Goal: Task Accomplishment & Management: Manage account settings

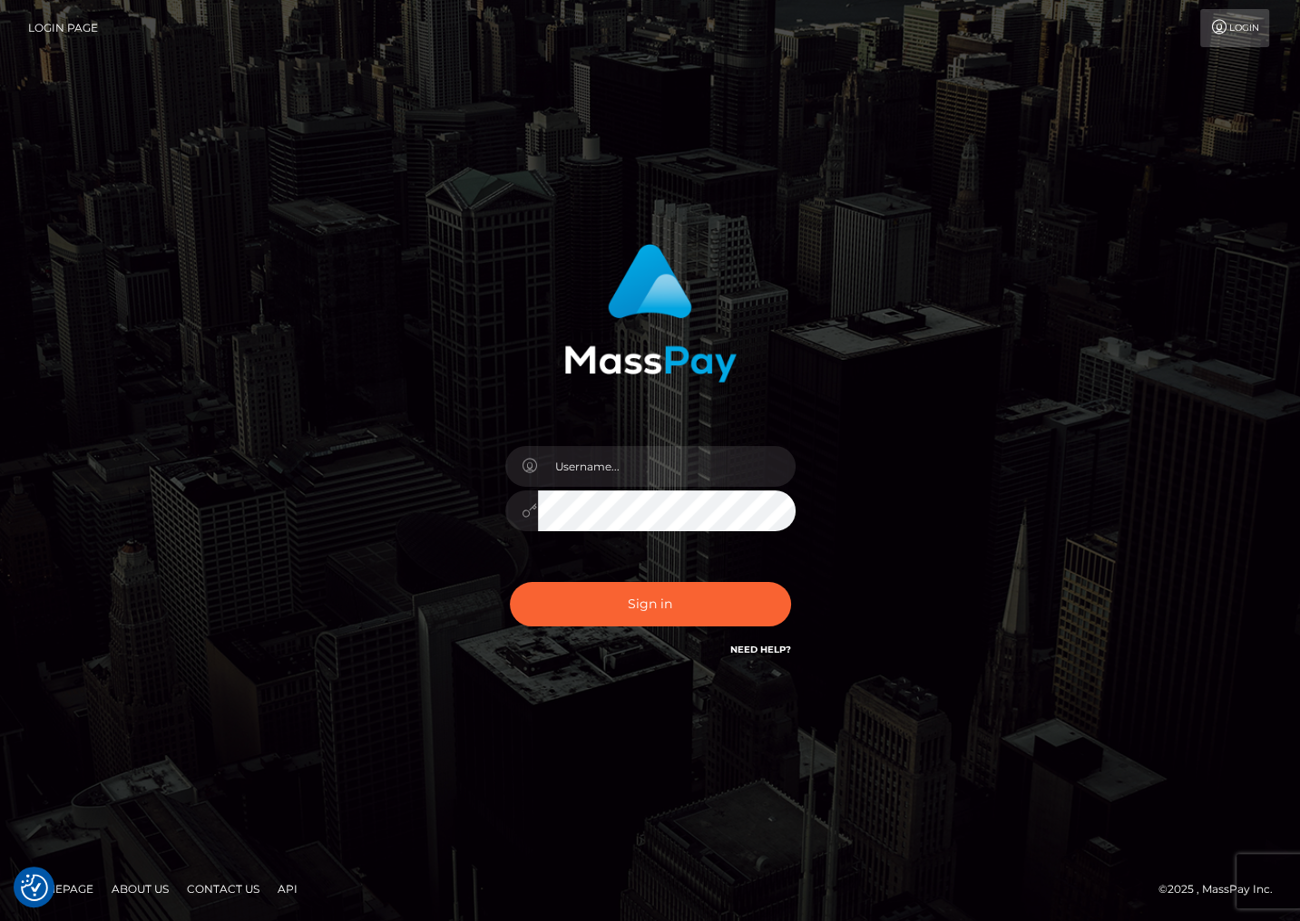
click at [1088, 94] on div "Sign in" at bounding box center [650, 461] width 1300 height 734
click at [596, 479] on input "text" at bounding box center [667, 466] width 258 height 41
type input "christianc.xcite"
click at [663, 623] on button "Sign in" at bounding box center [650, 604] width 281 height 44
click at [584, 460] on input "text" at bounding box center [667, 466] width 258 height 41
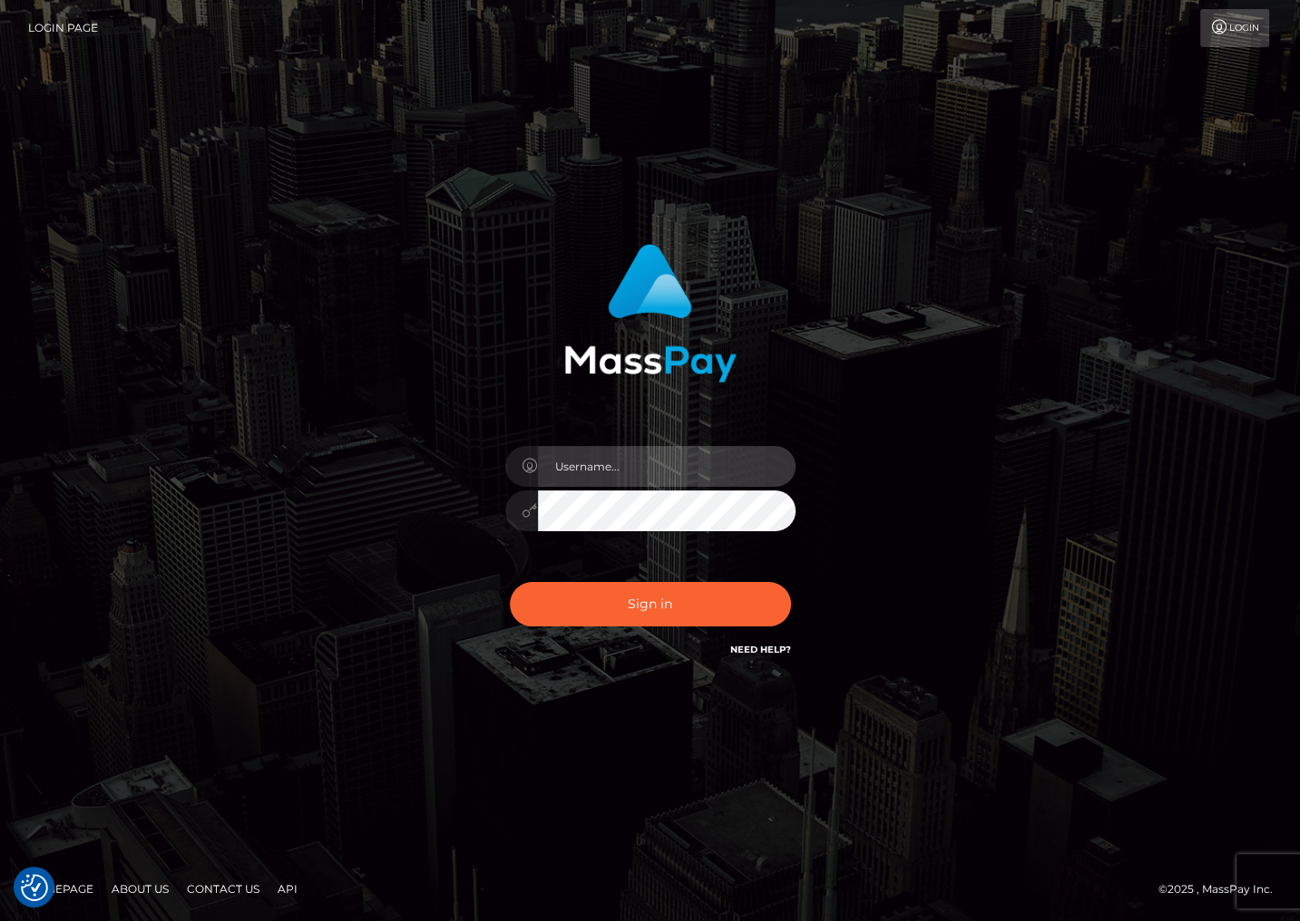
type input "christianc.xcite"
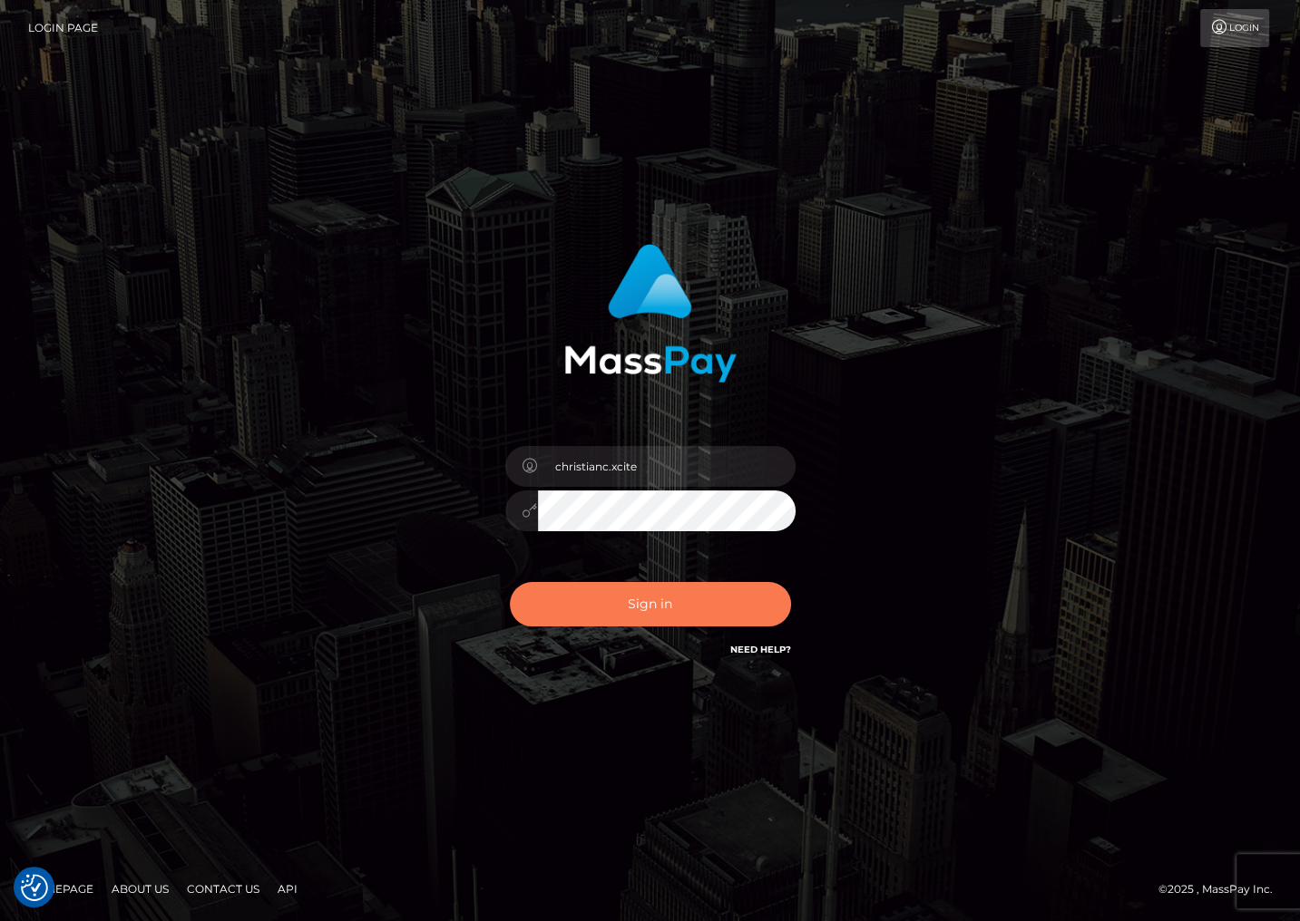
drag, startPoint x: 644, startPoint y: 609, endPoint x: 639, endPoint y: 631, distance: 23.1
click at [644, 609] on button "Sign in" at bounding box center [650, 604] width 281 height 44
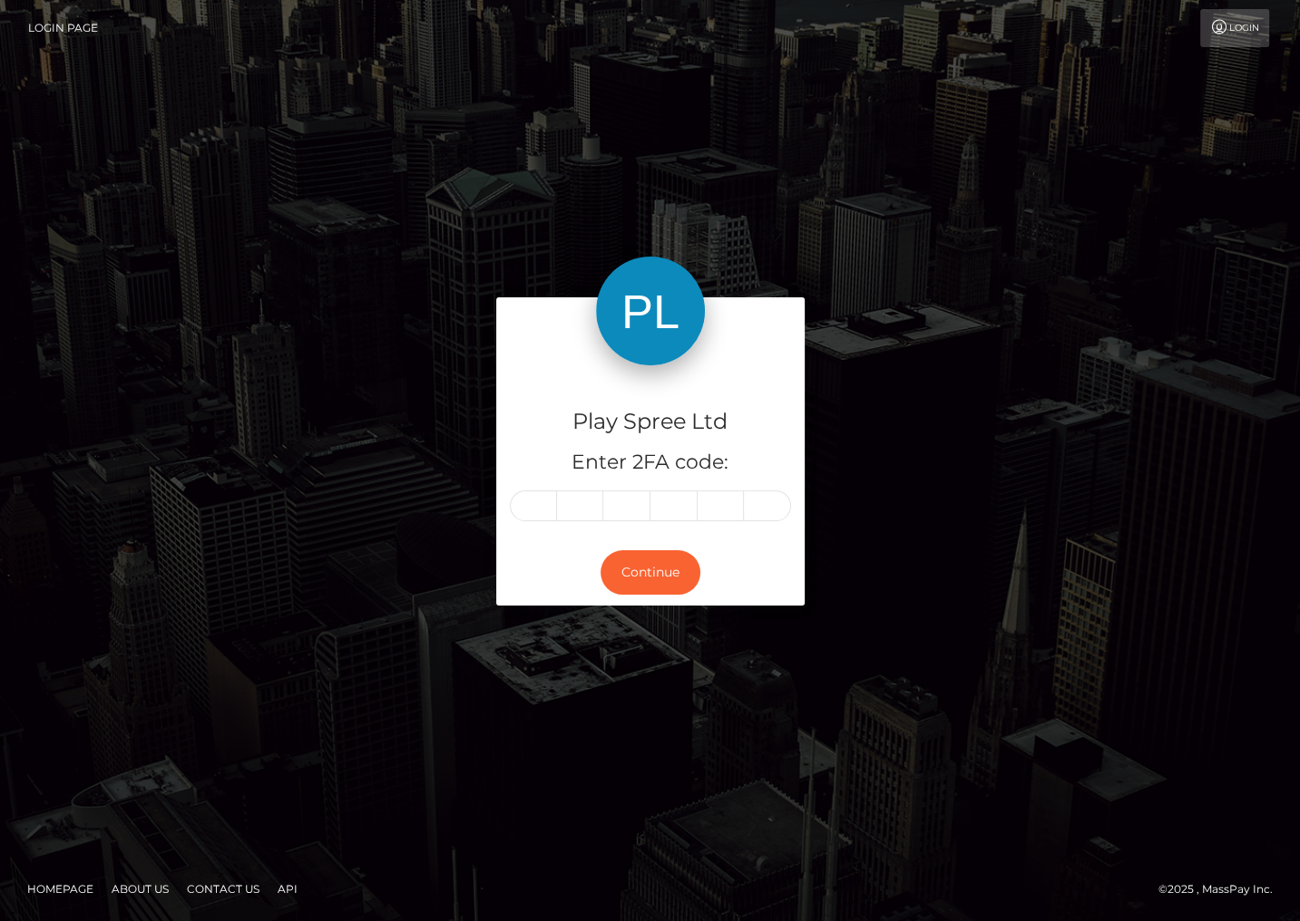
click at [533, 499] on input "text" at bounding box center [533, 506] width 47 height 31
type input "3"
type input "7"
type input "8"
type input "4"
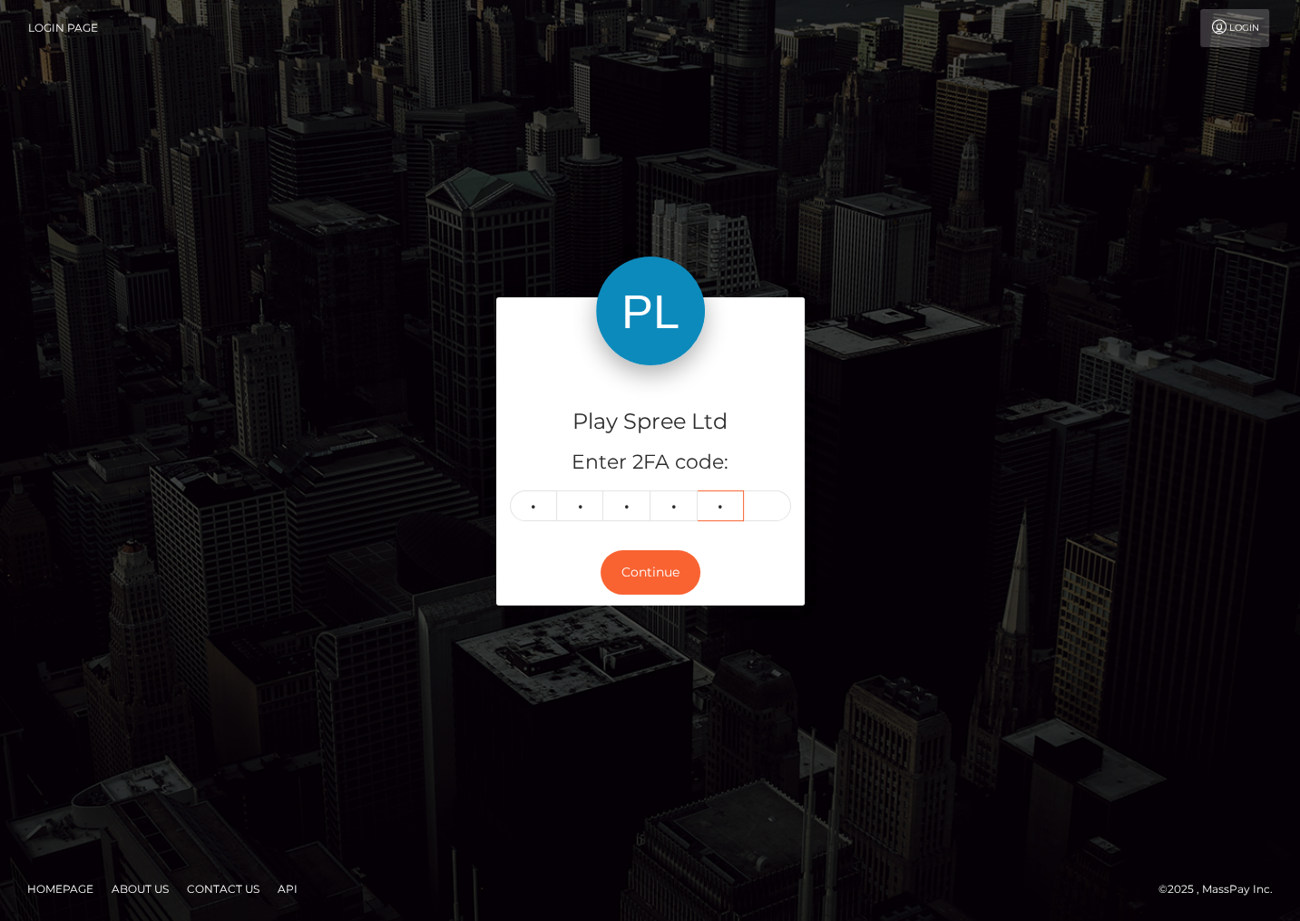
type input "5"
type input "2"
click at [662, 570] on button "Continue" at bounding box center [650, 573] width 100 height 44
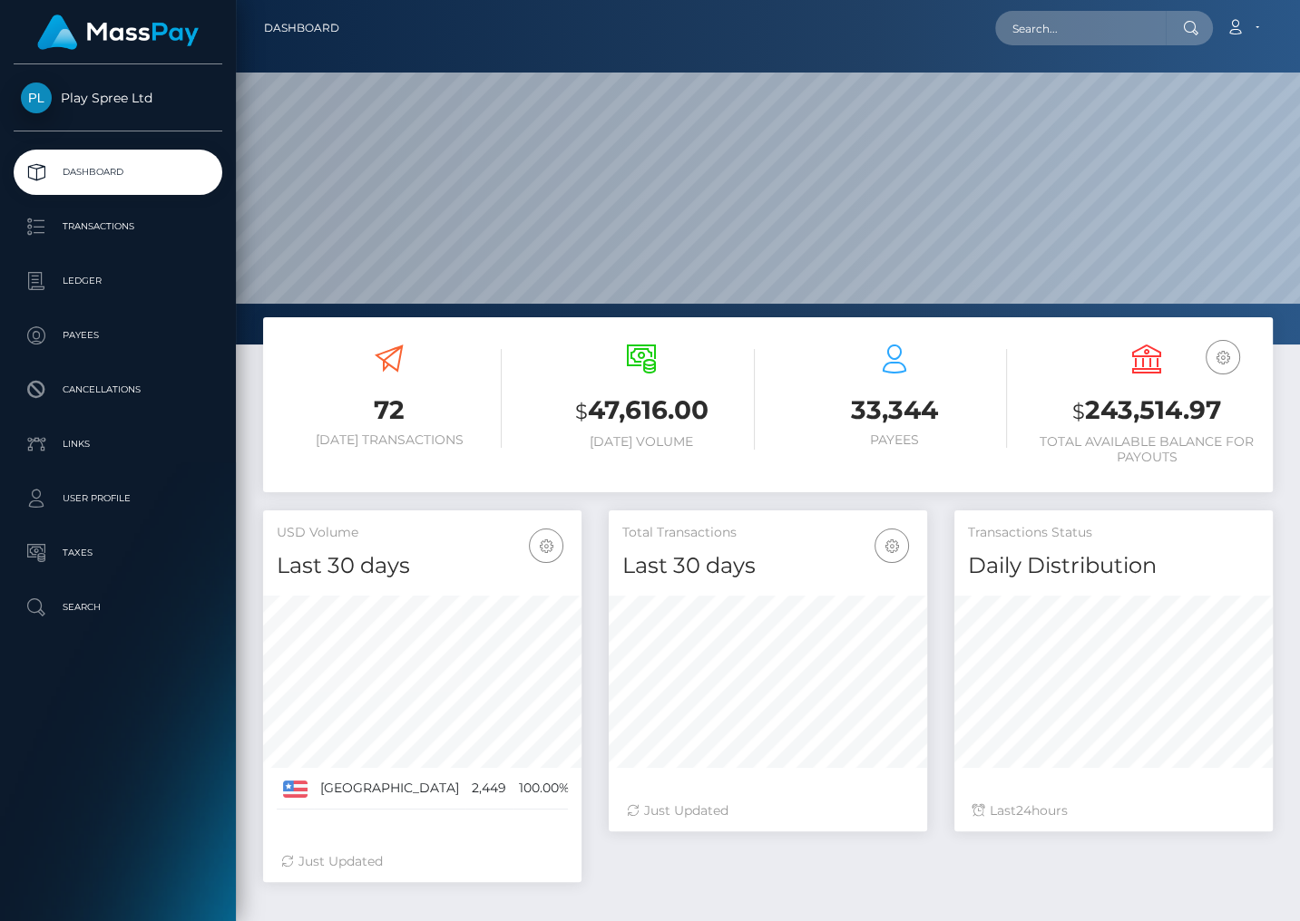
scroll to position [321, 317]
click at [1128, 417] on h3 "$ 243,514.97" at bounding box center [1146, 411] width 225 height 37
copy h3 "243,514.97"
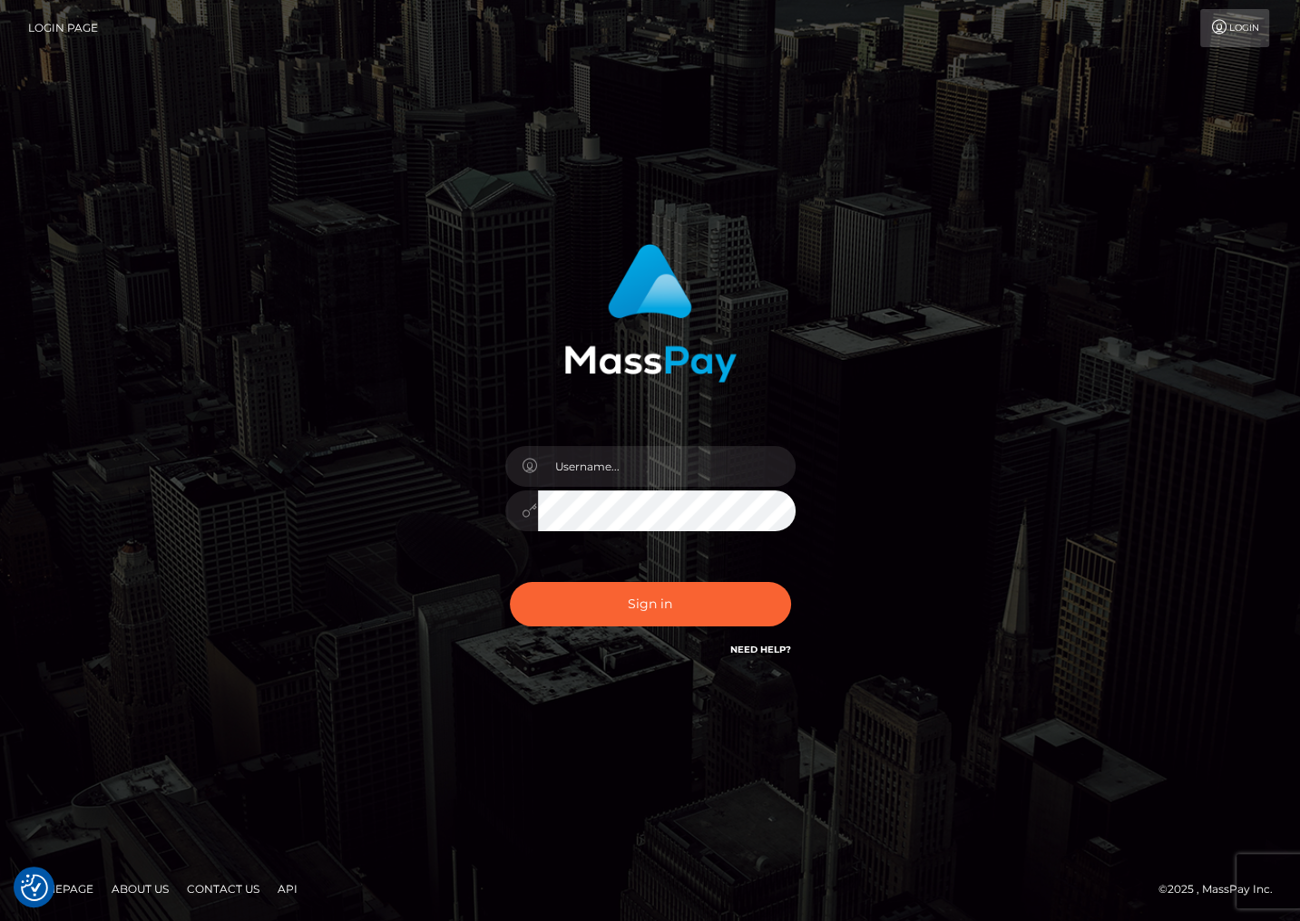
click at [1202, 112] on div "Sign in" at bounding box center [650, 461] width 1300 height 734
